Goal: Browse casually

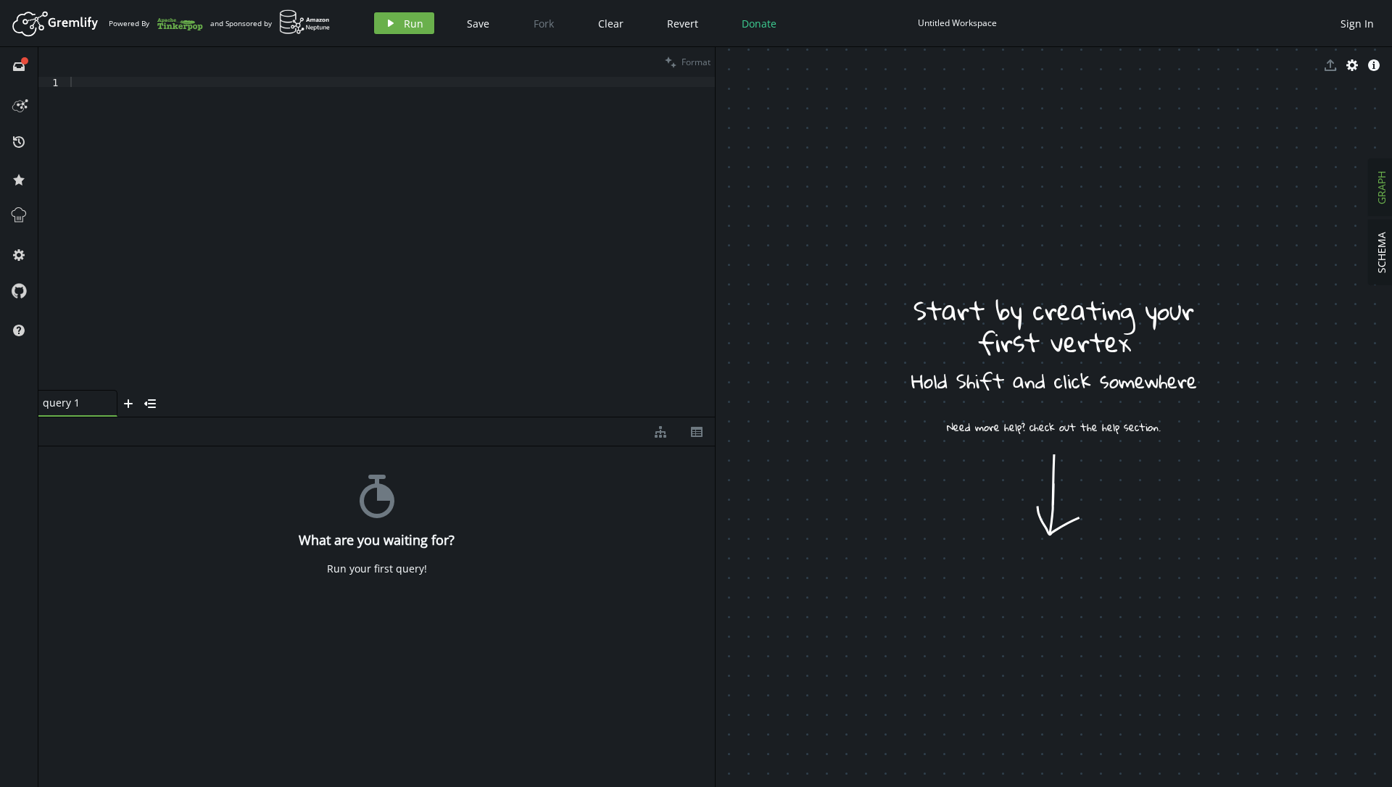
drag, startPoint x: 865, startPoint y: 268, endPoint x: 916, endPoint y: 442, distance: 181.2
drag, startPoint x: 873, startPoint y: 570, endPoint x: 1115, endPoint y: 632, distance: 250.7
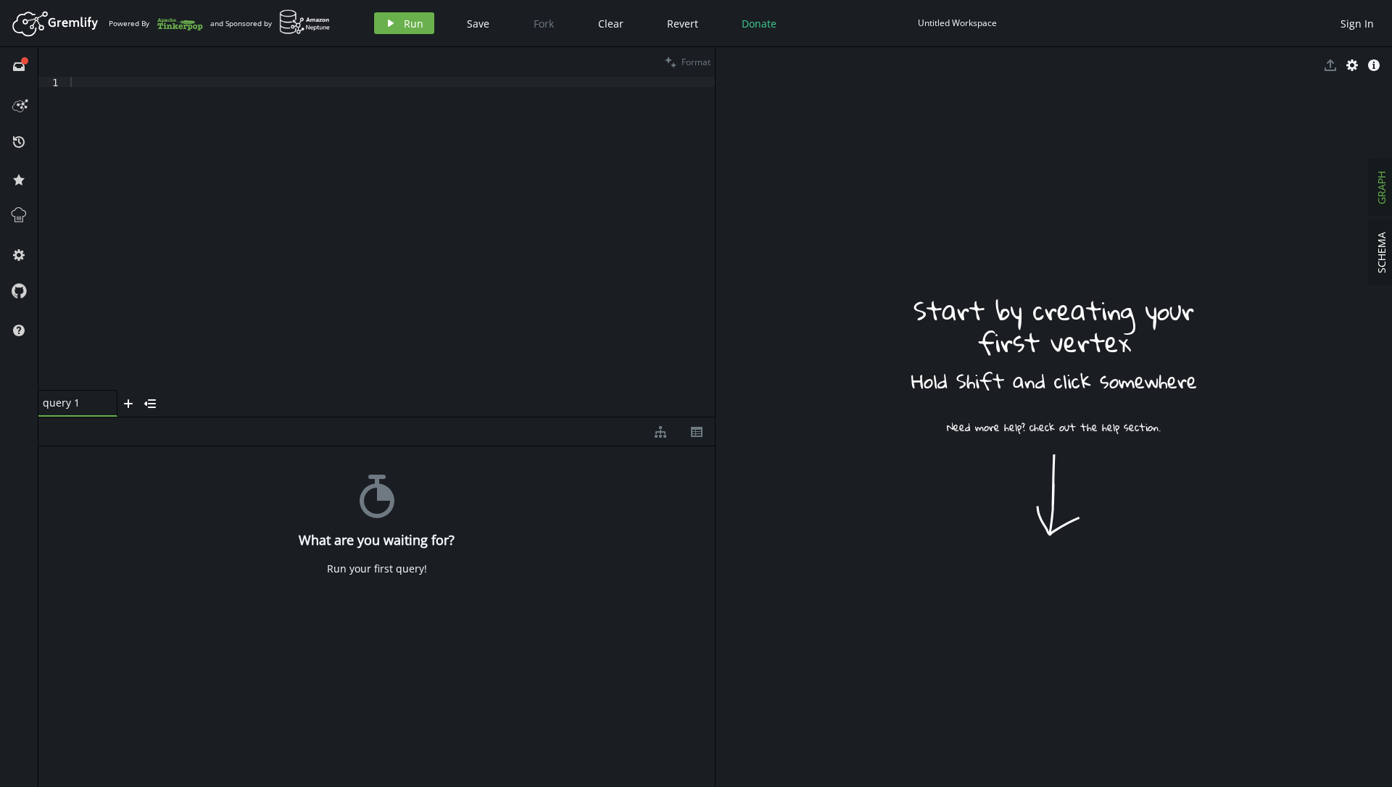
drag, startPoint x: 830, startPoint y: 567, endPoint x: 1015, endPoint y: 633, distance: 196.0
click at [1015, 633] on icon at bounding box center [1053, 417] width 676 height 740
click at [836, 146] on icon at bounding box center [1053, 417] width 676 height 740
drag, startPoint x: 836, startPoint y: 146, endPoint x: 1178, endPoint y: 153, distance: 341.4
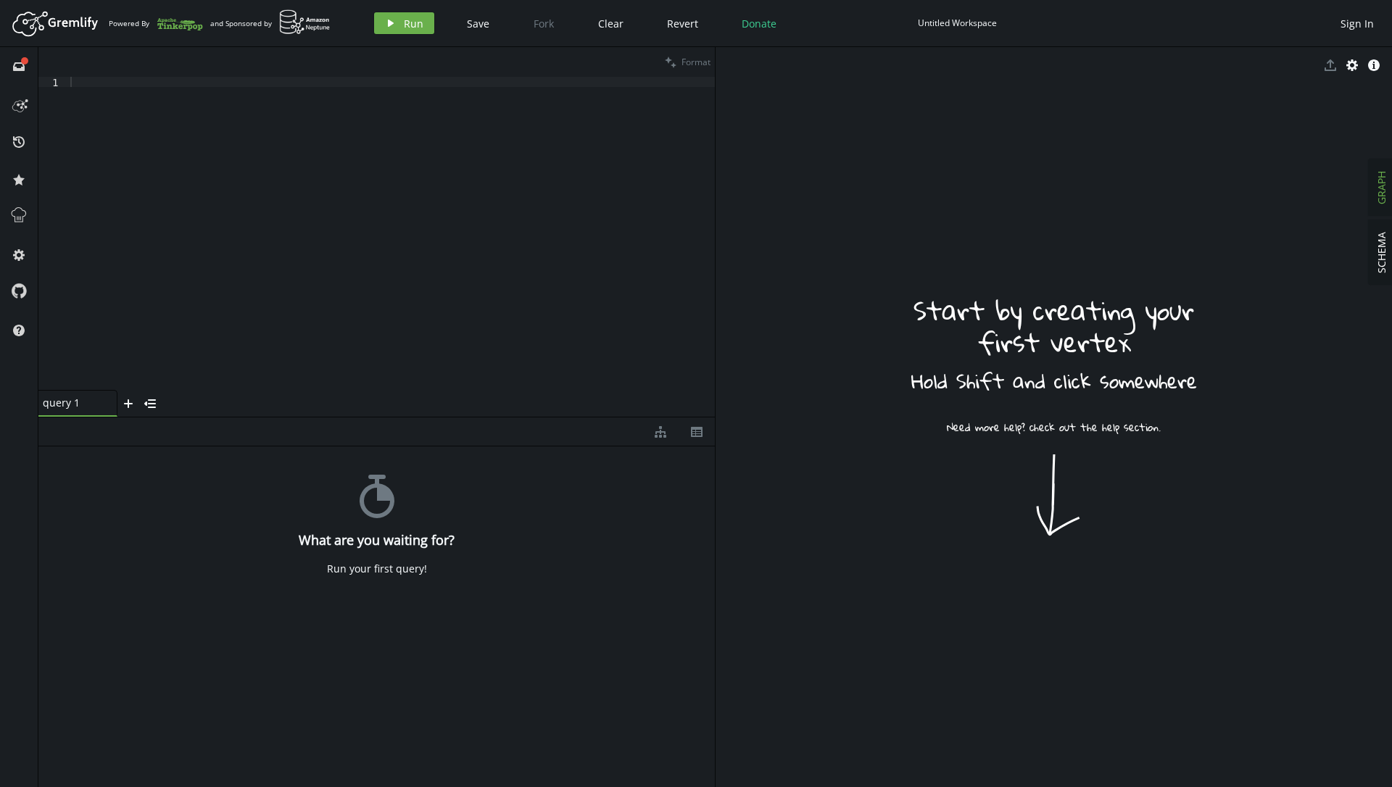
click at [1178, 153] on icon at bounding box center [1053, 417] width 676 height 740
drag, startPoint x: 830, startPoint y: 148, endPoint x: 1185, endPoint y: 222, distance: 362.9
click at [1185, 222] on icon at bounding box center [1053, 417] width 676 height 740
drag, startPoint x: 838, startPoint y: 495, endPoint x: 997, endPoint y: 604, distance: 193.4
click at [997, 604] on icon at bounding box center [1053, 417] width 676 height 740
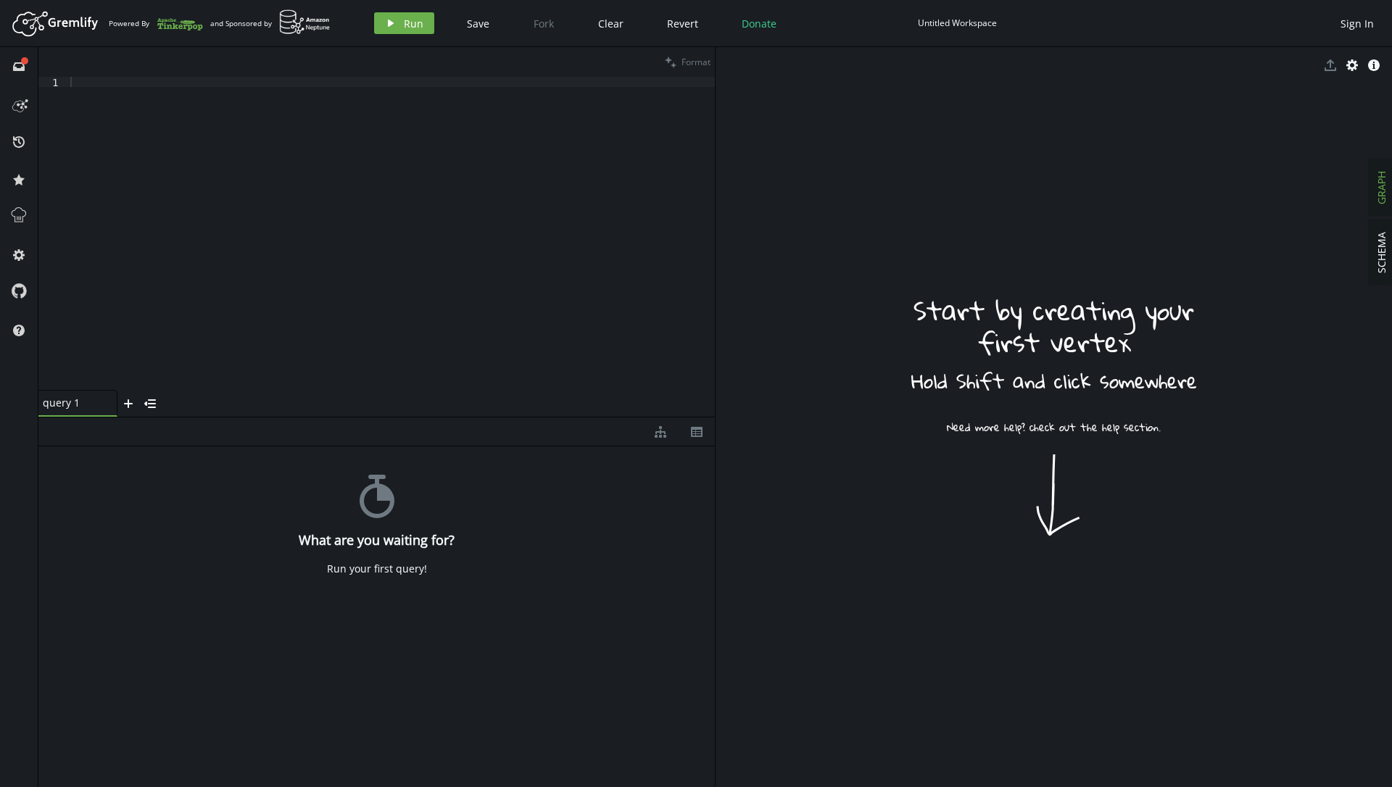
click at [897, 539] on icon at bounding box center [1053, 417] width 676 height 740
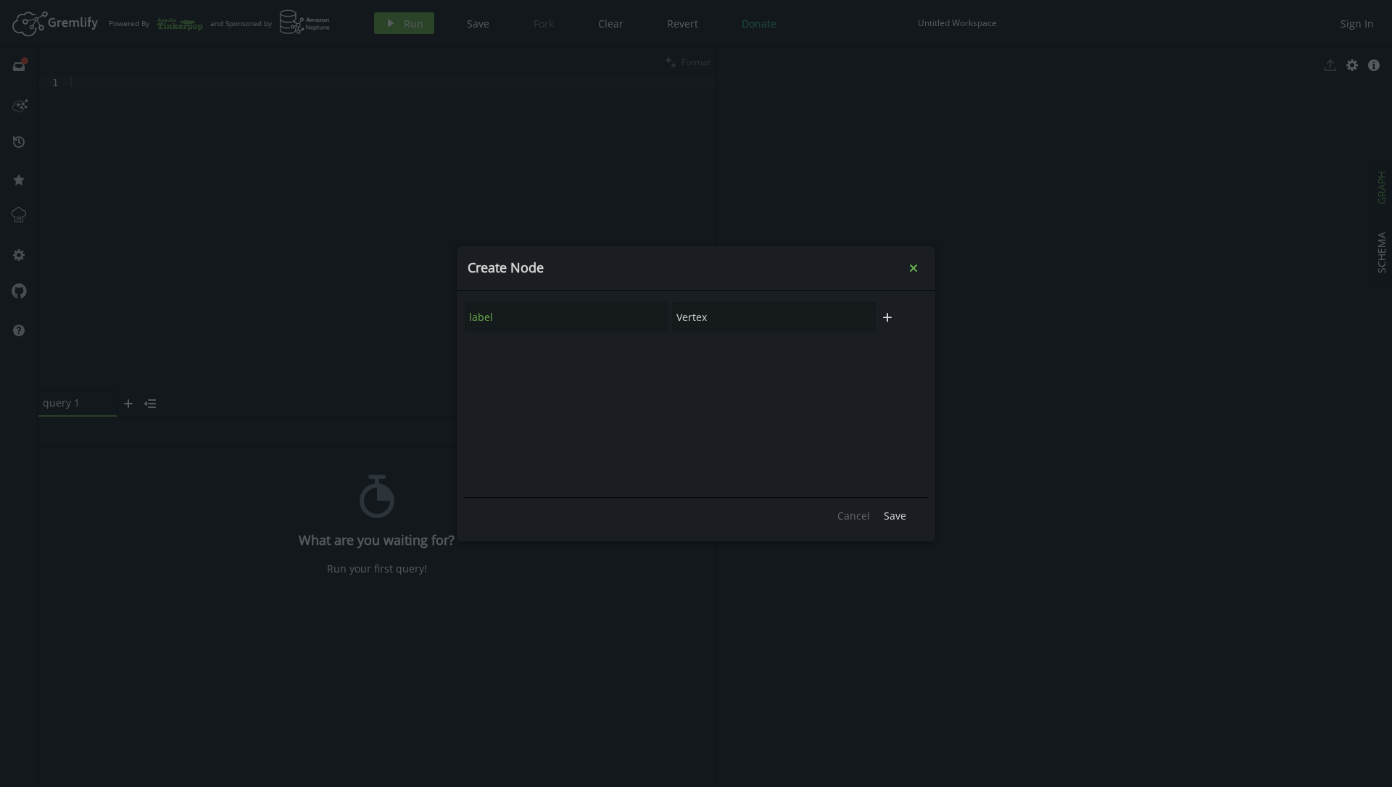
click at [912, 271] on icon "small-cross" at bounding box center [913, 268] width 14 height 14
